Goal: Task Accomplishment & Management: Use online tool/utility

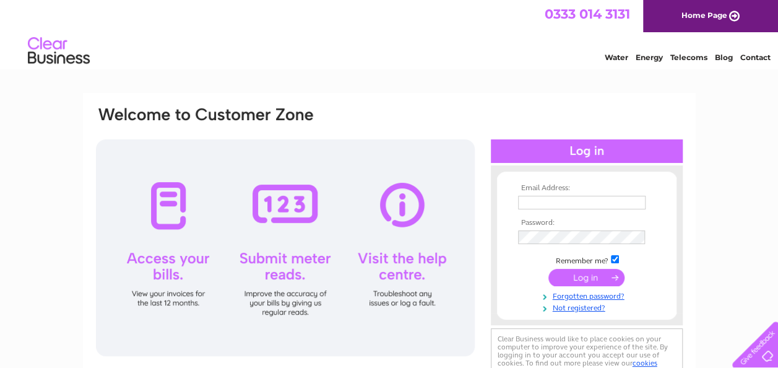
type input "rbvalentine_uk@yahoo.co.uk"
click at [585, 275] on input "submit" at bounding box center [586, 277] width 76 height 17
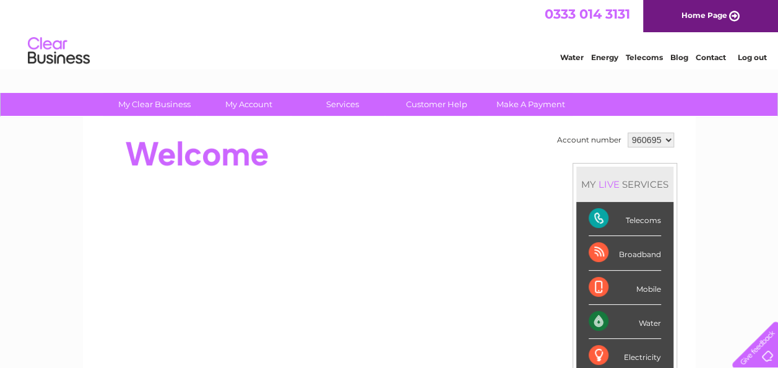
scroll to position [62, 0]
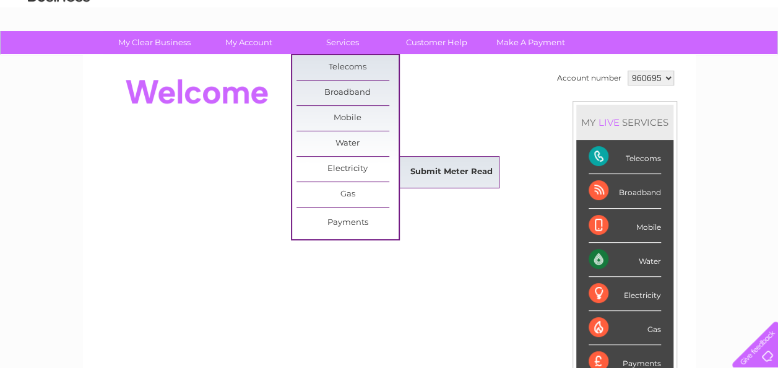
click at [431, 168] on link "Submit Meter Read" at bounding box center [451, 172] width 102 height 25
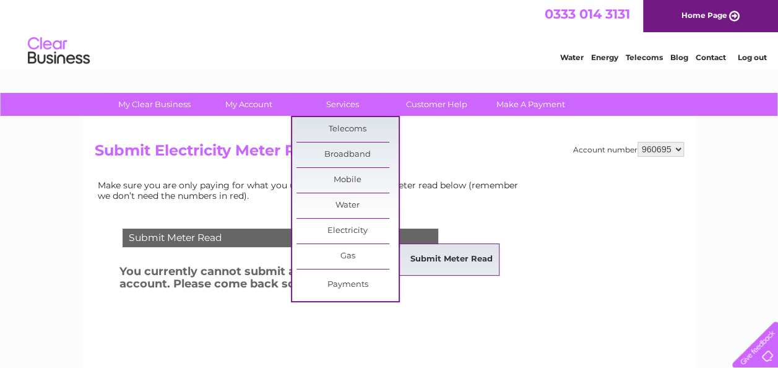
click at [423, 256] on link "Submit Meter Read" at bounding box center [451, 259] width 102 height 25
